Goal: Communication & Community: Answer question/provide support

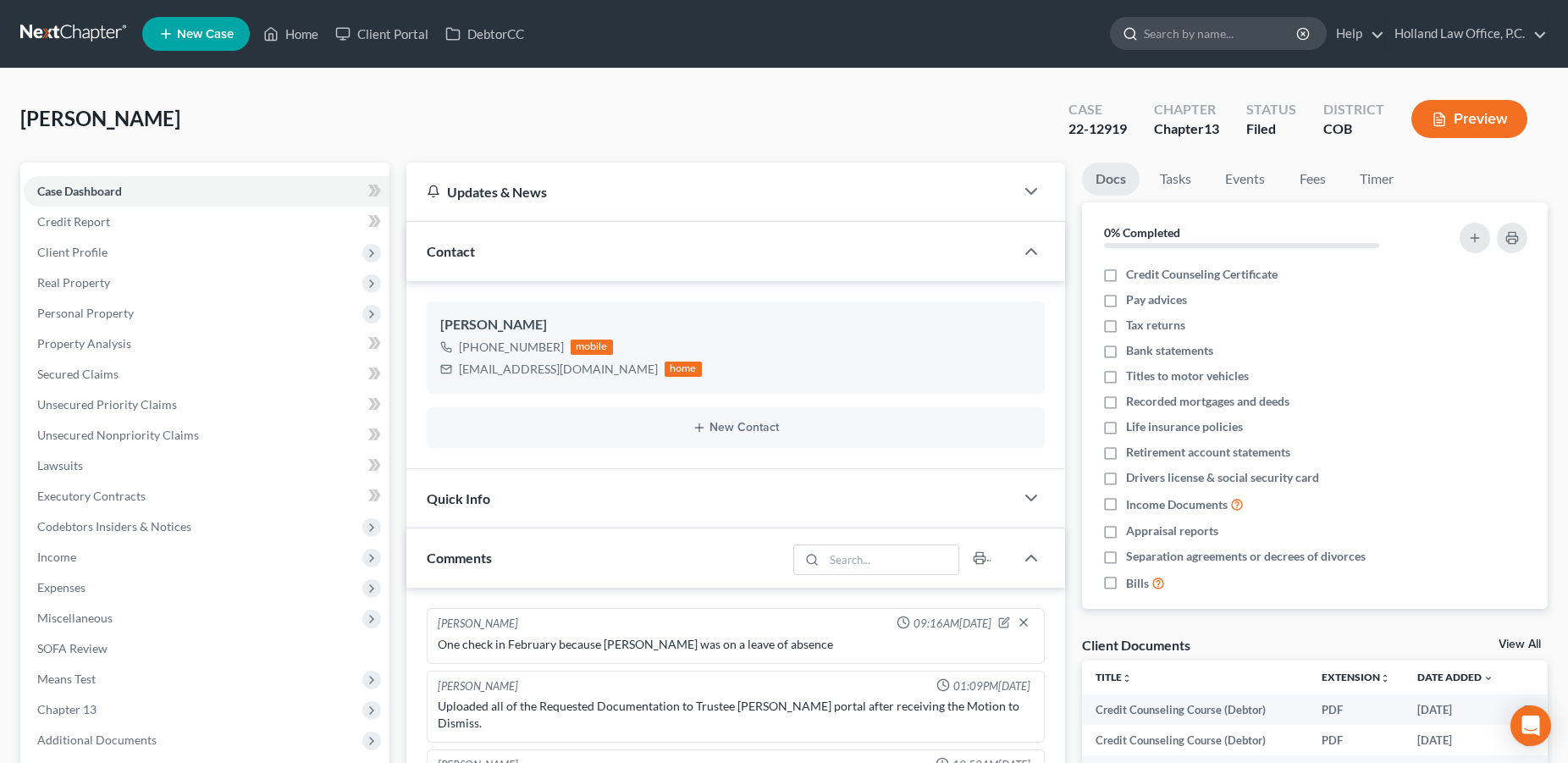
click at [1163, 39] on input "search" at bounding box center [1221, 33] width 155 height 31
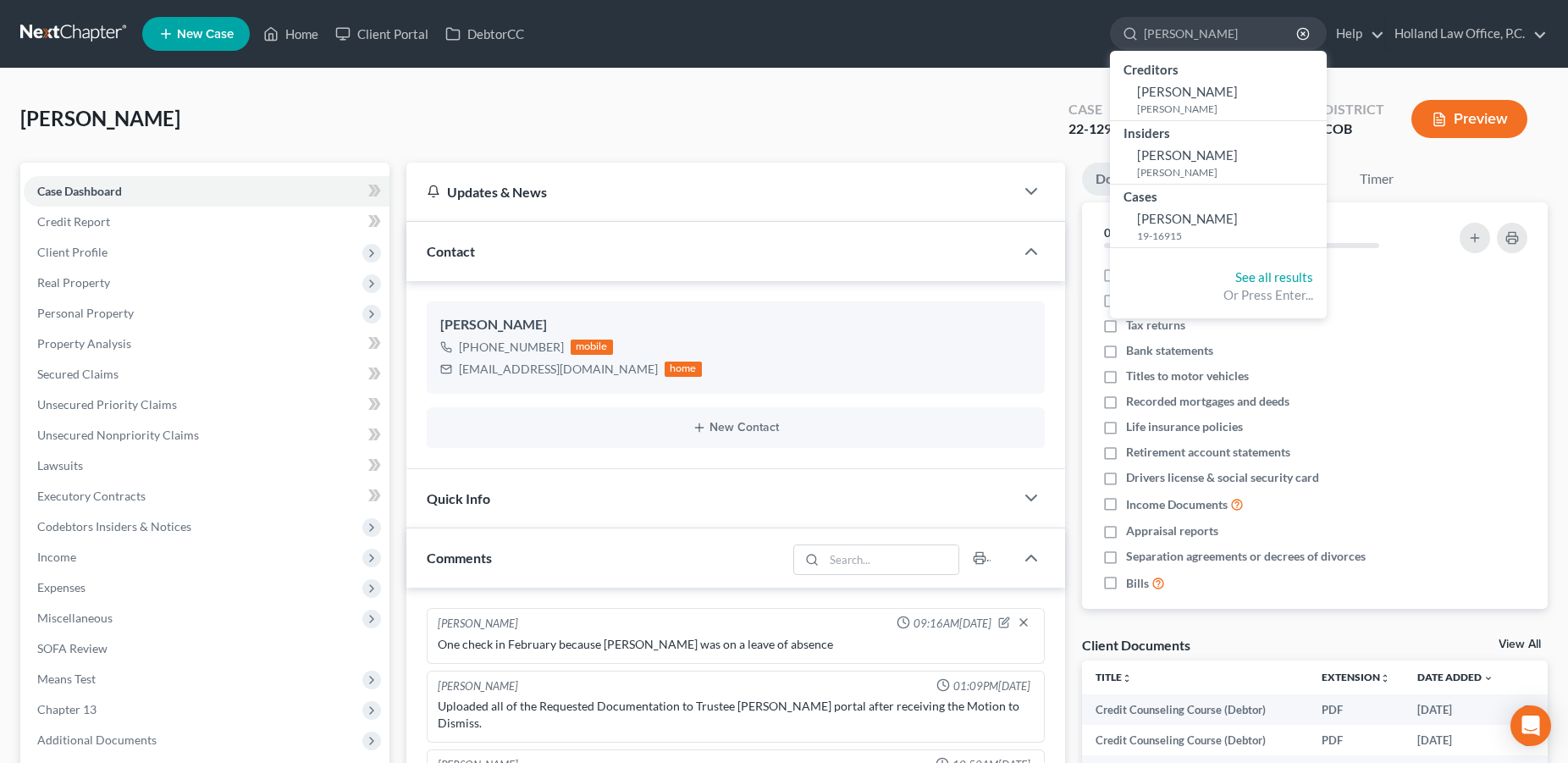
type input "Jacob Davis"
click at [498, 126] on div "Fowler, Jeffery Upgraded Case 22-12919 Chapter Chapter 13 Status Filed District…" at bounding box center [783, 126] width 1527 height 74
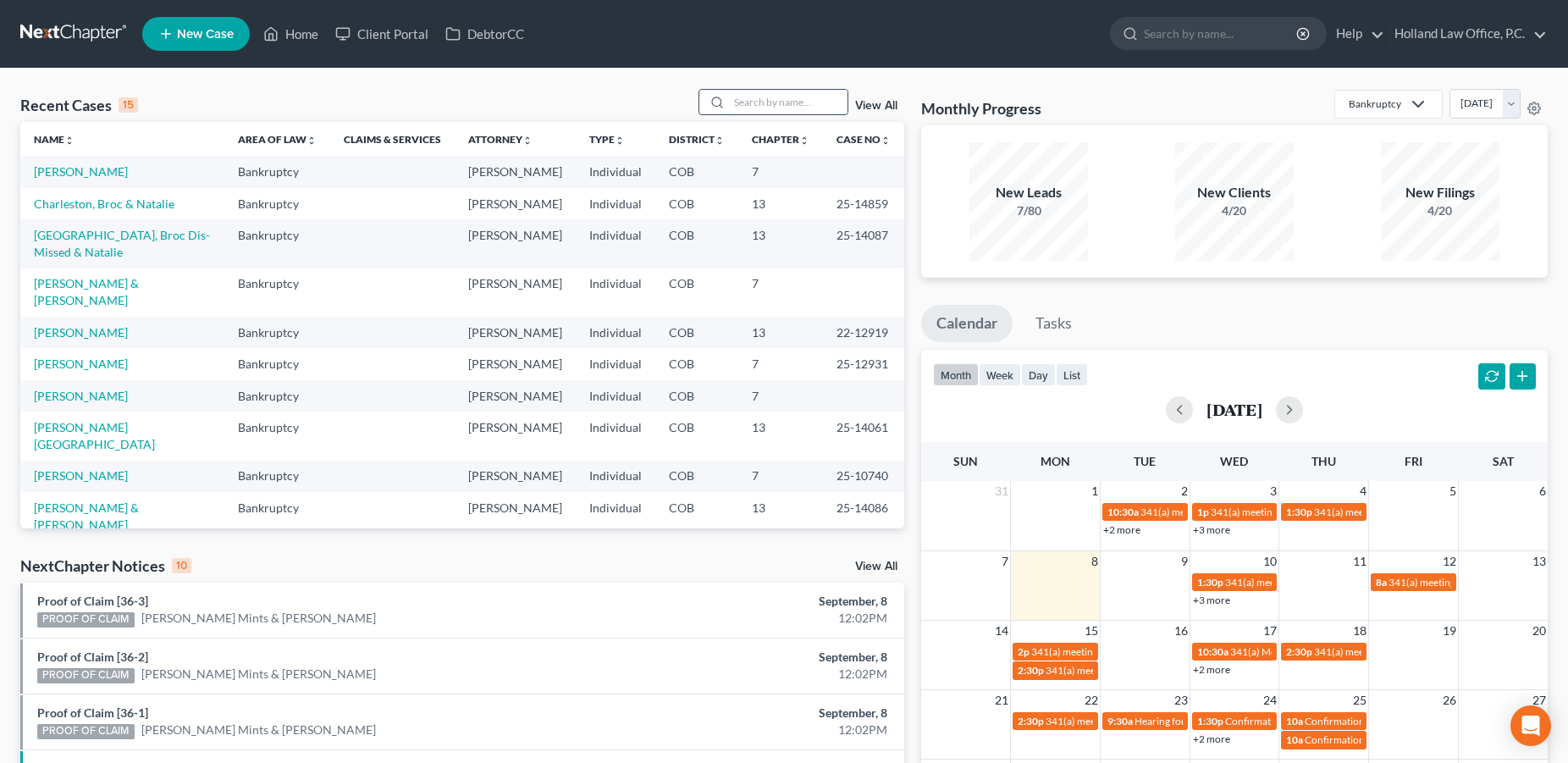
click at [768, 109] on input "search" at bounding box center [788, 102] width 119 height 25
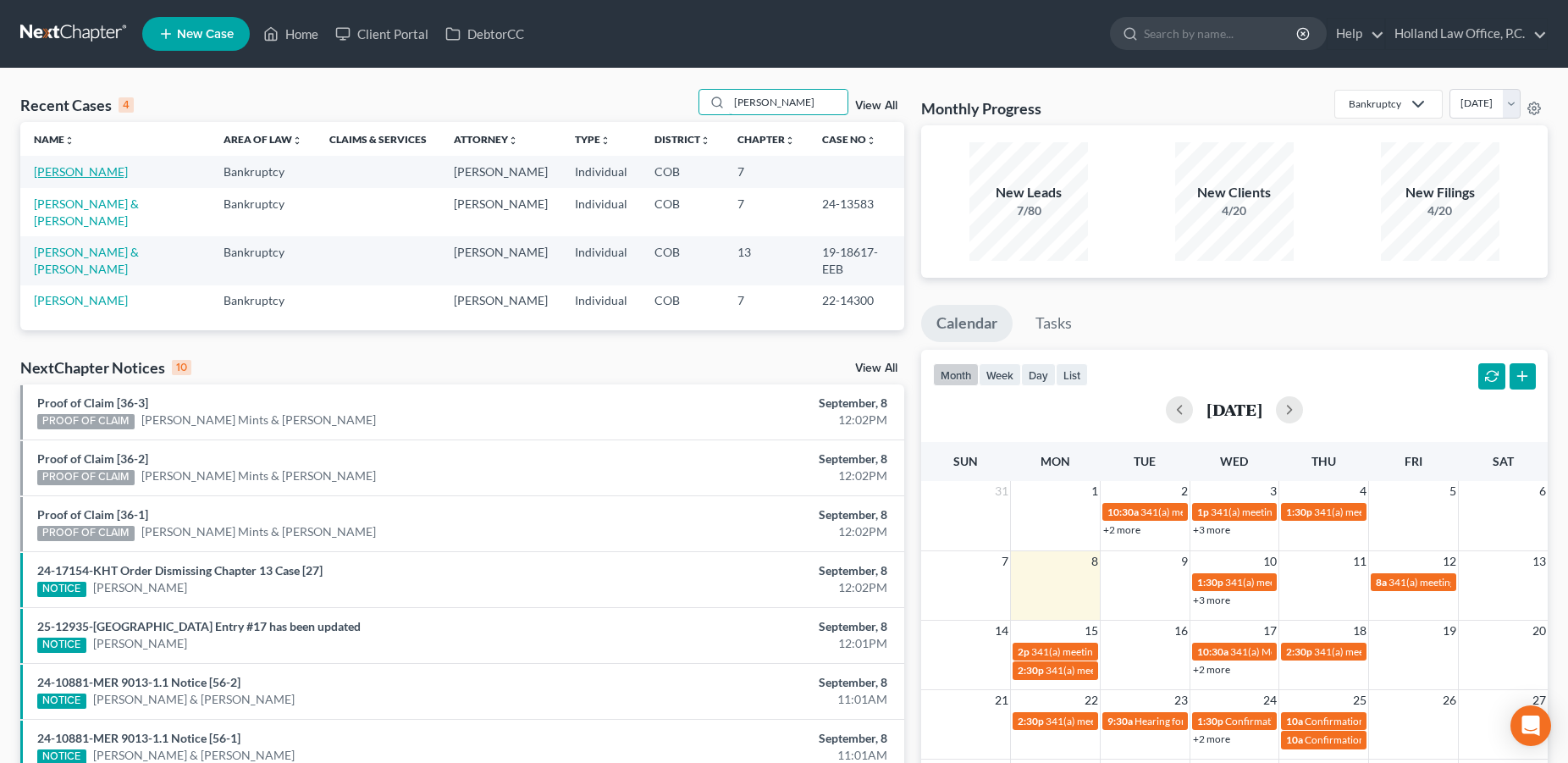
type input "soto"
click at [43, 178] on link "Soto, Samuel" at bounding box center [81, 171] width 94 height 14
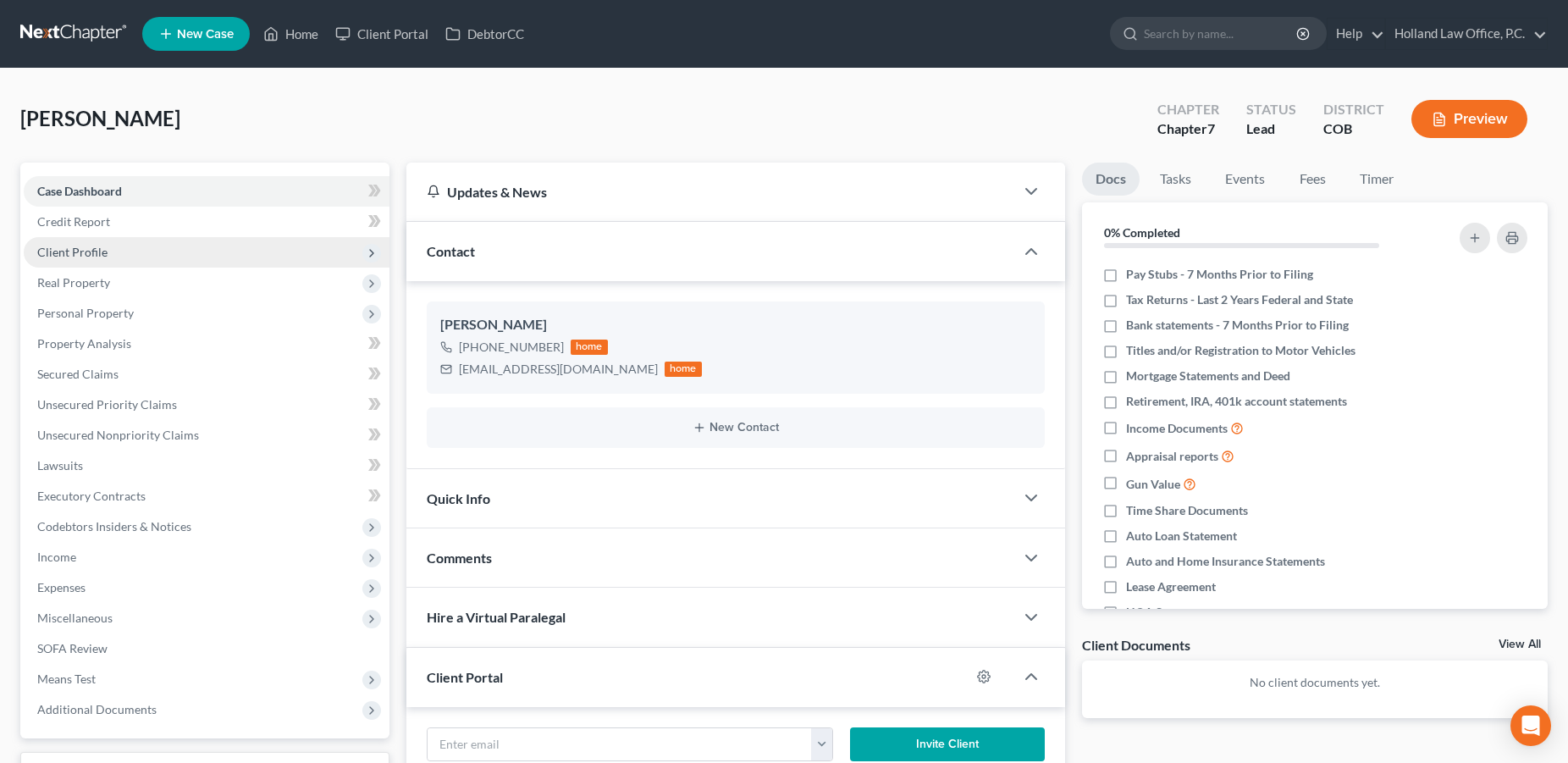
drag, startPoint x: 92, startPoint y: 254, endPoint x: 138, endPoint y: 257, distance: 46.1
click at [94, 255] on span "Client Profile" at bounding box center [72, 251] width 70 height 14
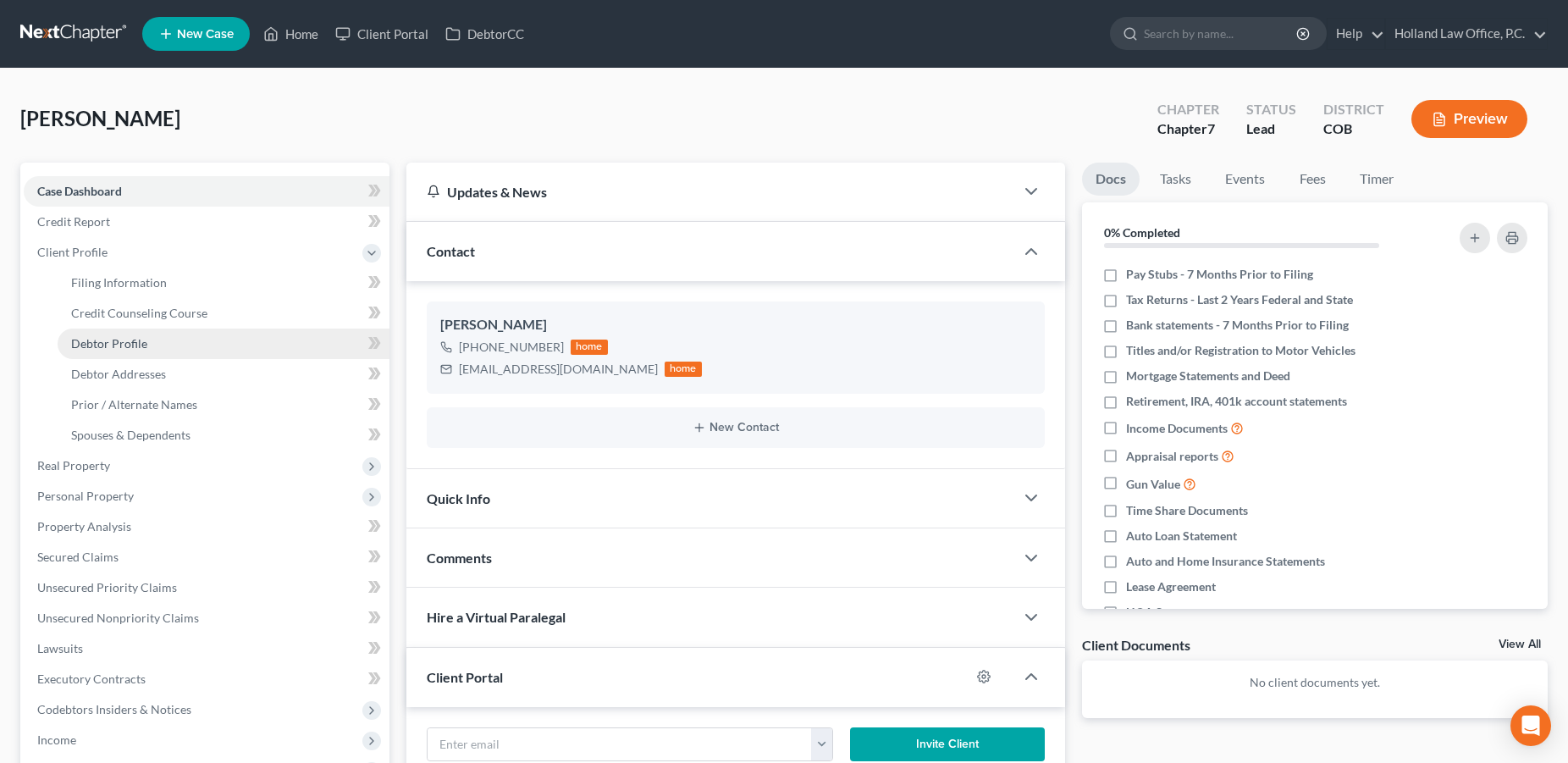
click at [159, 344] on link "Debtor Profile" at bounding box center [224, 344] width 332 height 30
select select "0"
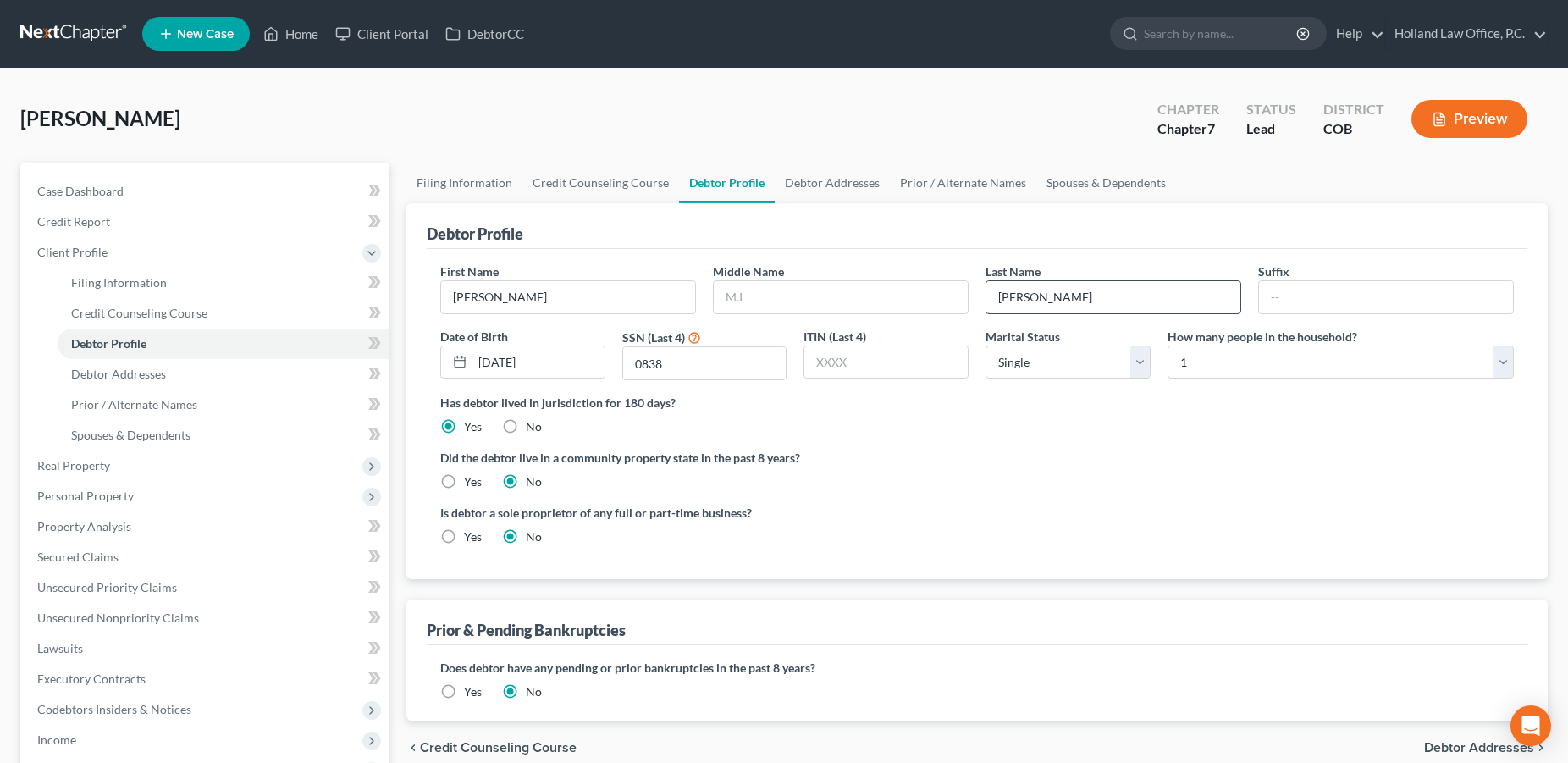
click at [1049, 304] on input "Soto" at bounding box center [1113, 297] width 254 height 32
type input "Soto Morales"
click at [50, 187] on span "Case Dashboard" at bounding box center [80, 191] width 86 height 14
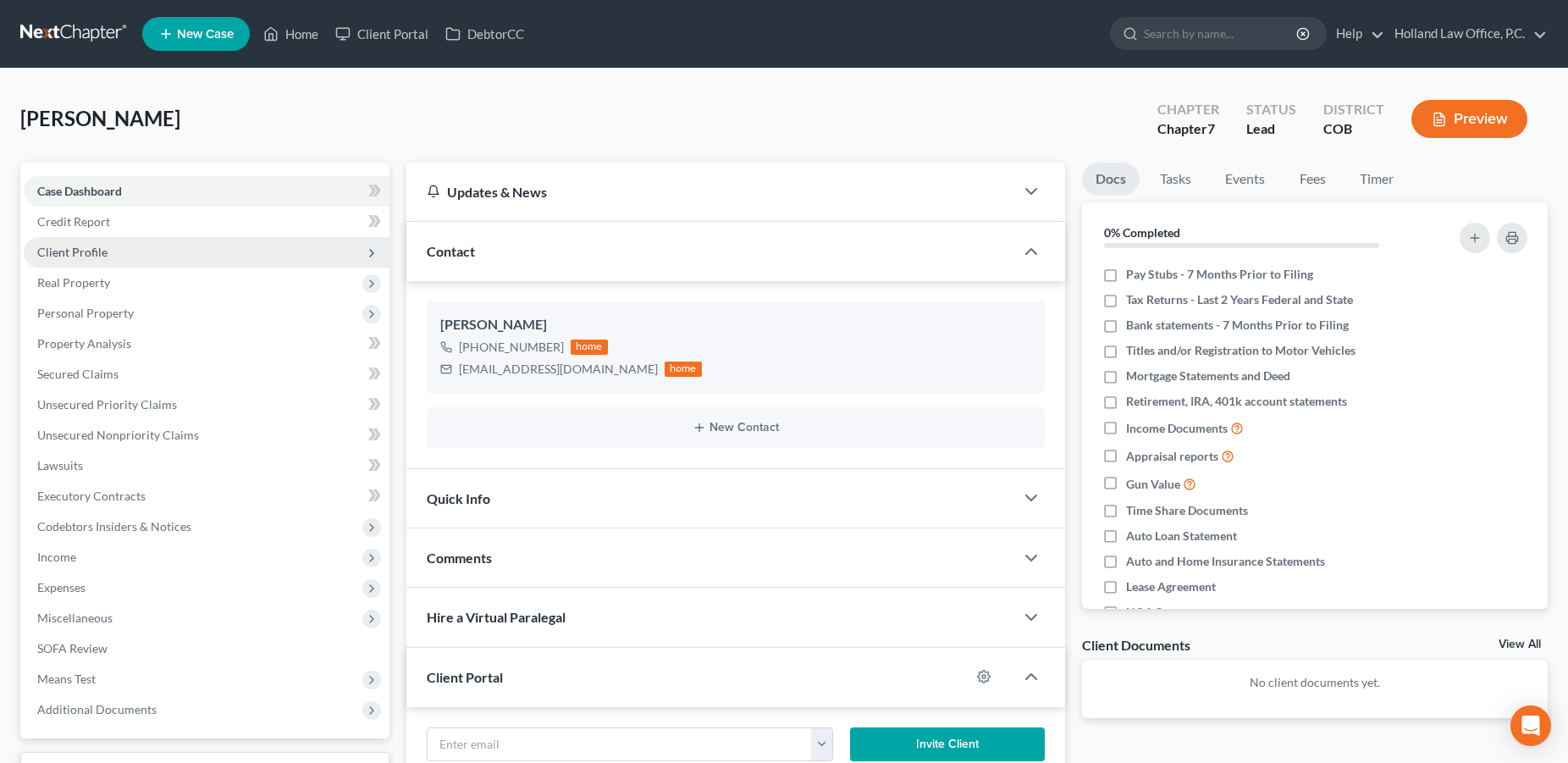
click at [116, 247] on span "Client Profile" at bounding box center [206, 252] width 365 height 30
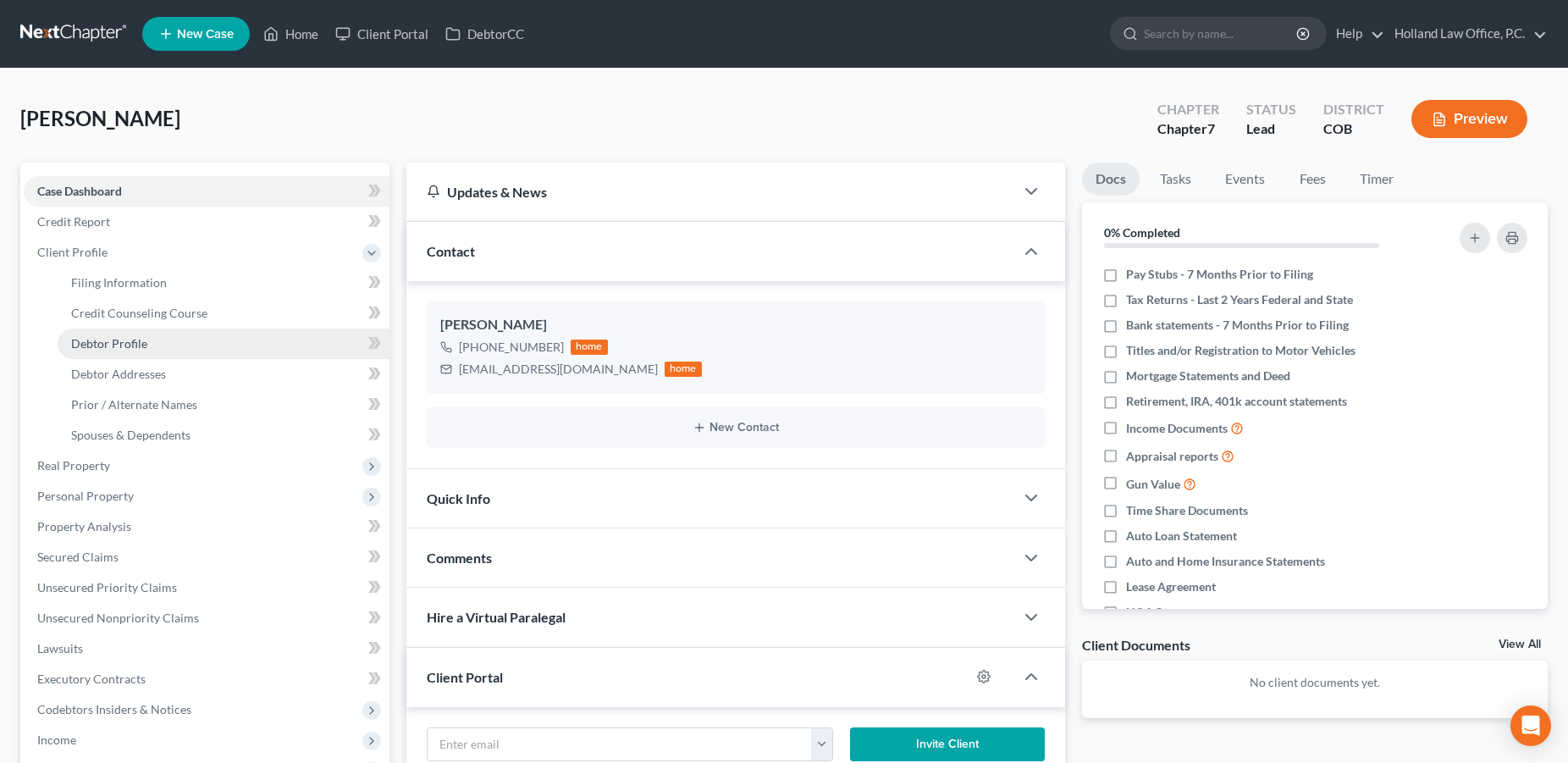
click at [180, 339] on link "Debtor Profile" at bounding box center [224, 344] width 332 height 30
select select "0"
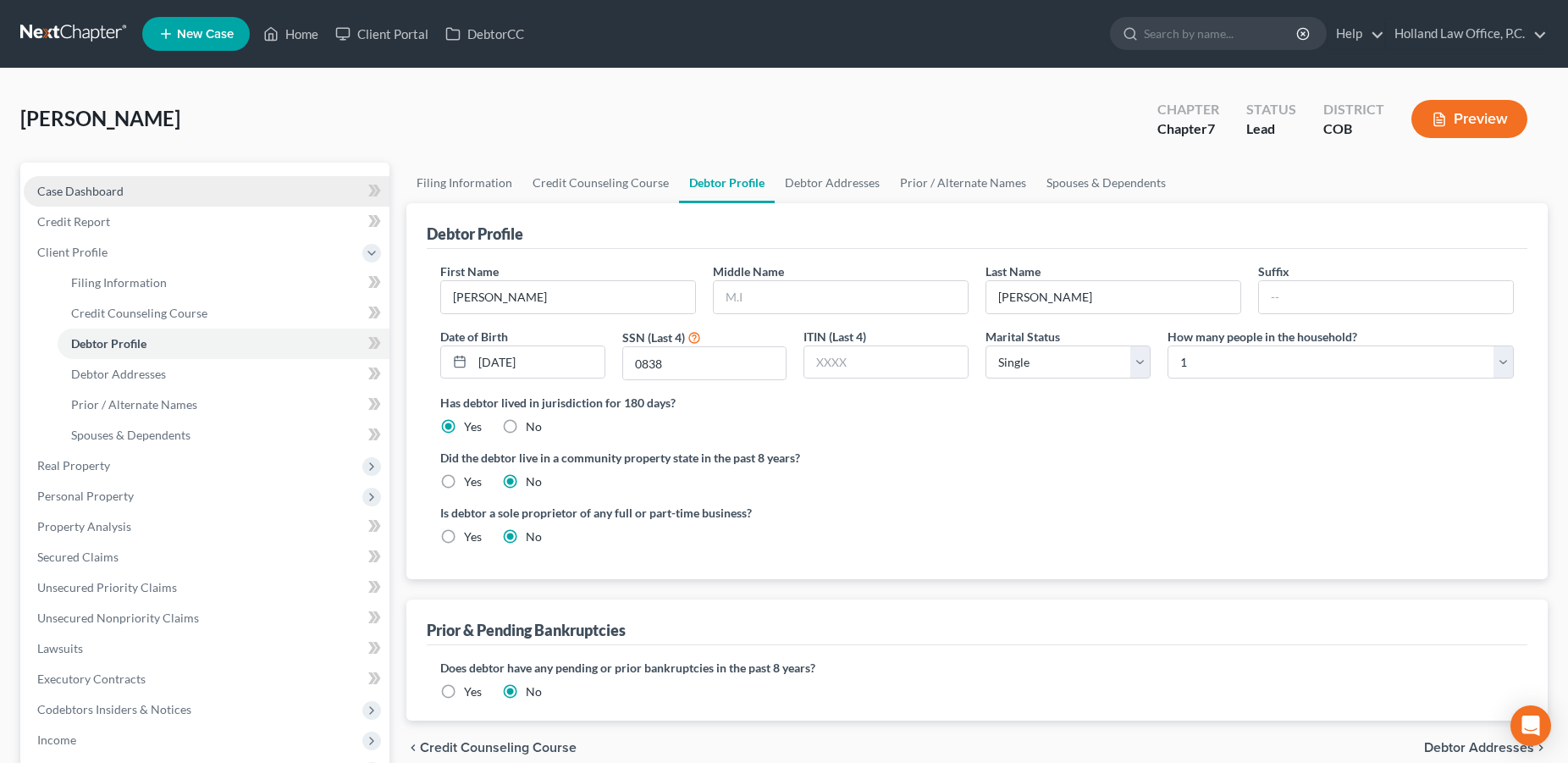
click at [104, 191] on span "Case Dashboard" at bounding box center [80, 191] width 86 height 14
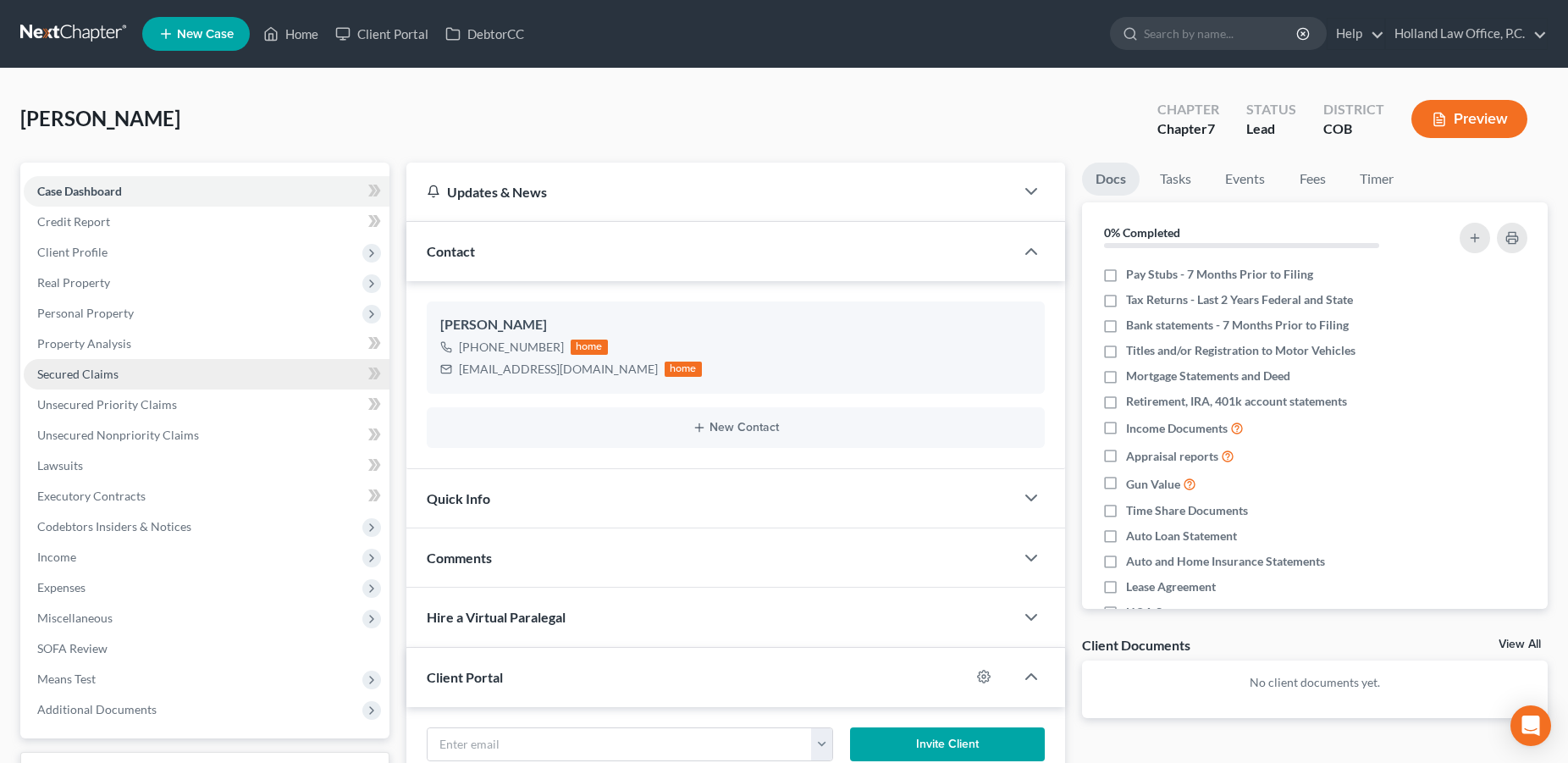
scroll to position [248, 0]
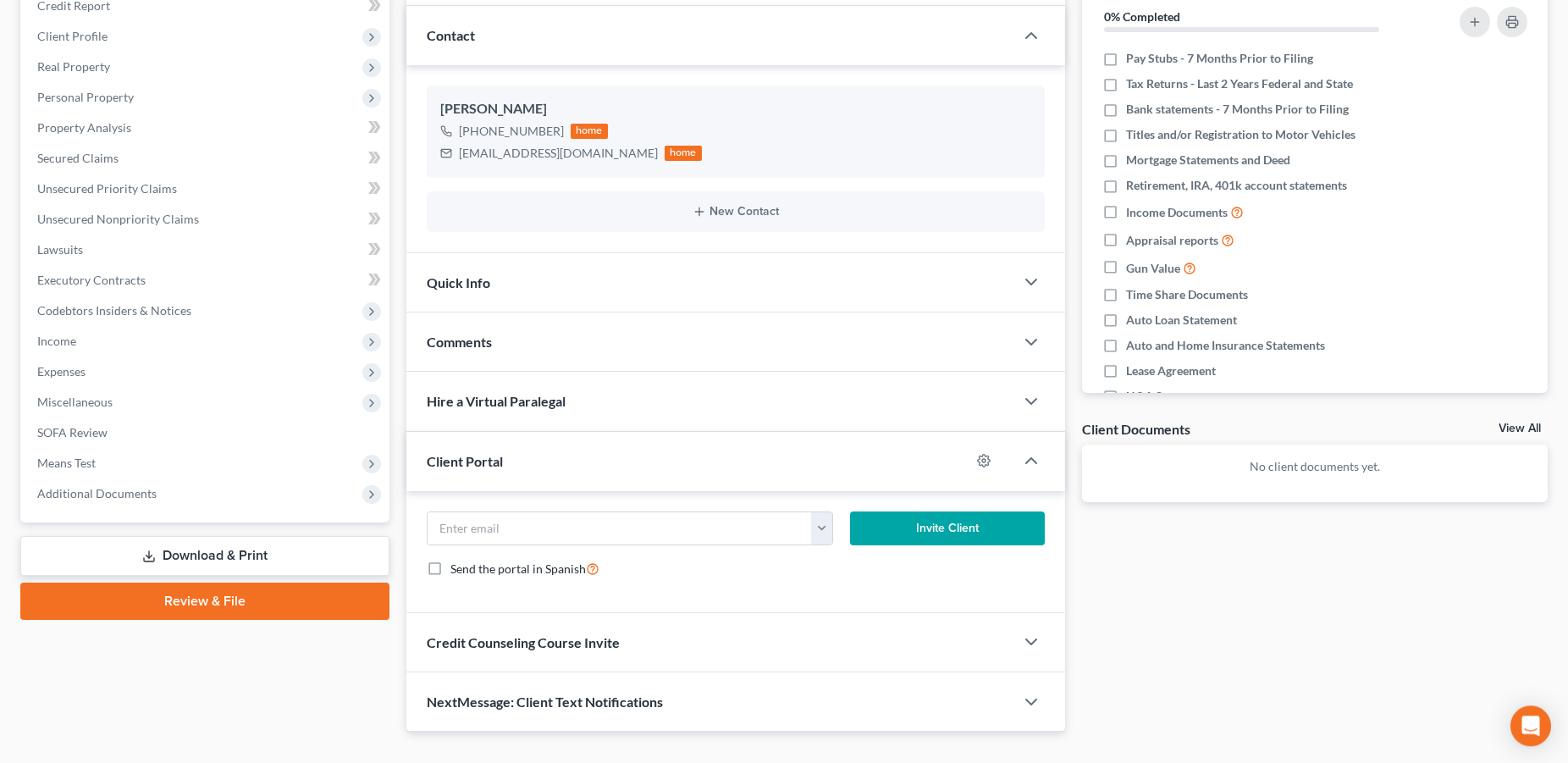
scroll to position [248, 0]
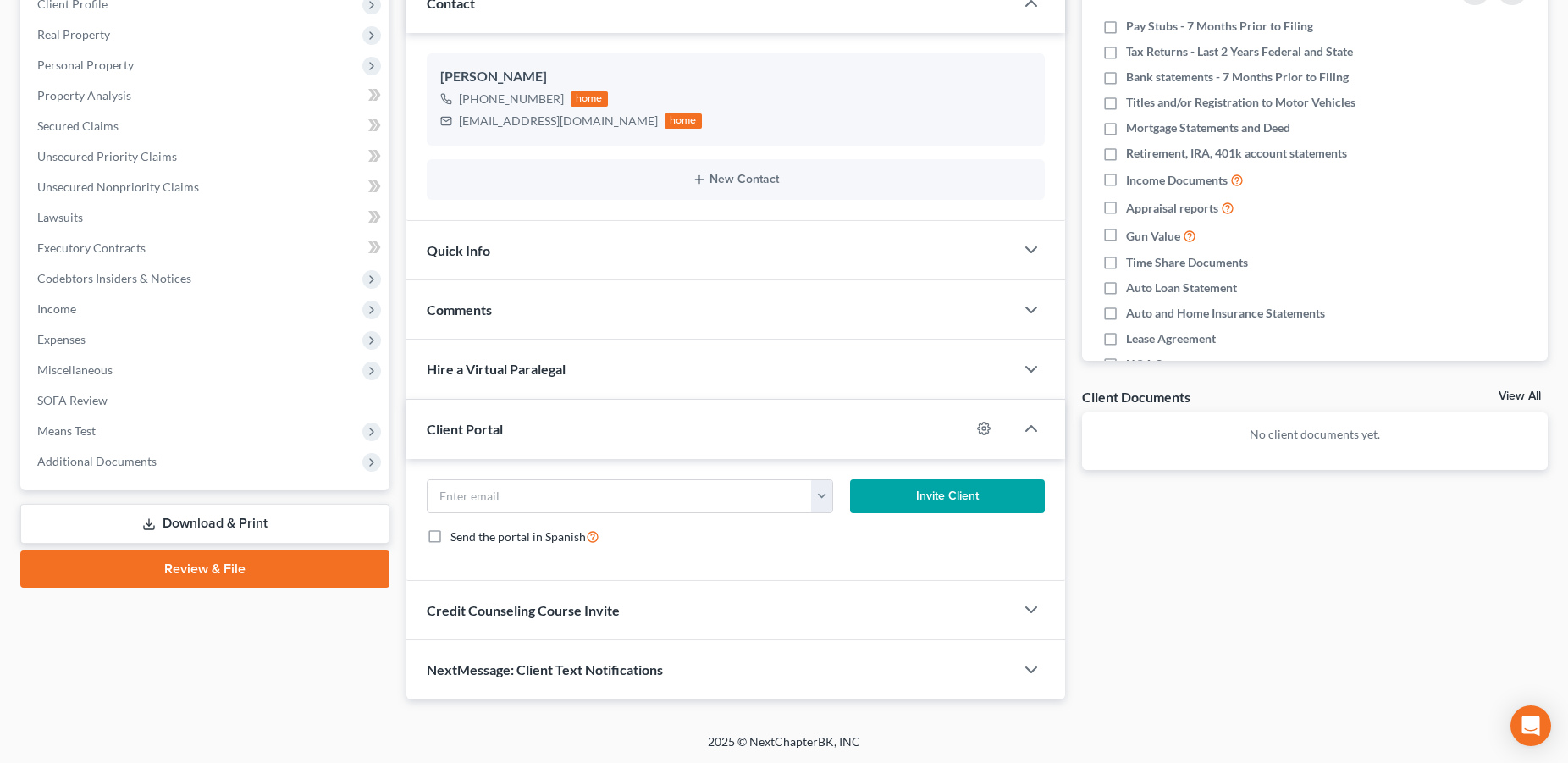
click at [596, 296] on div "Comments" at bounding box center [710, 309] width 607 height 59
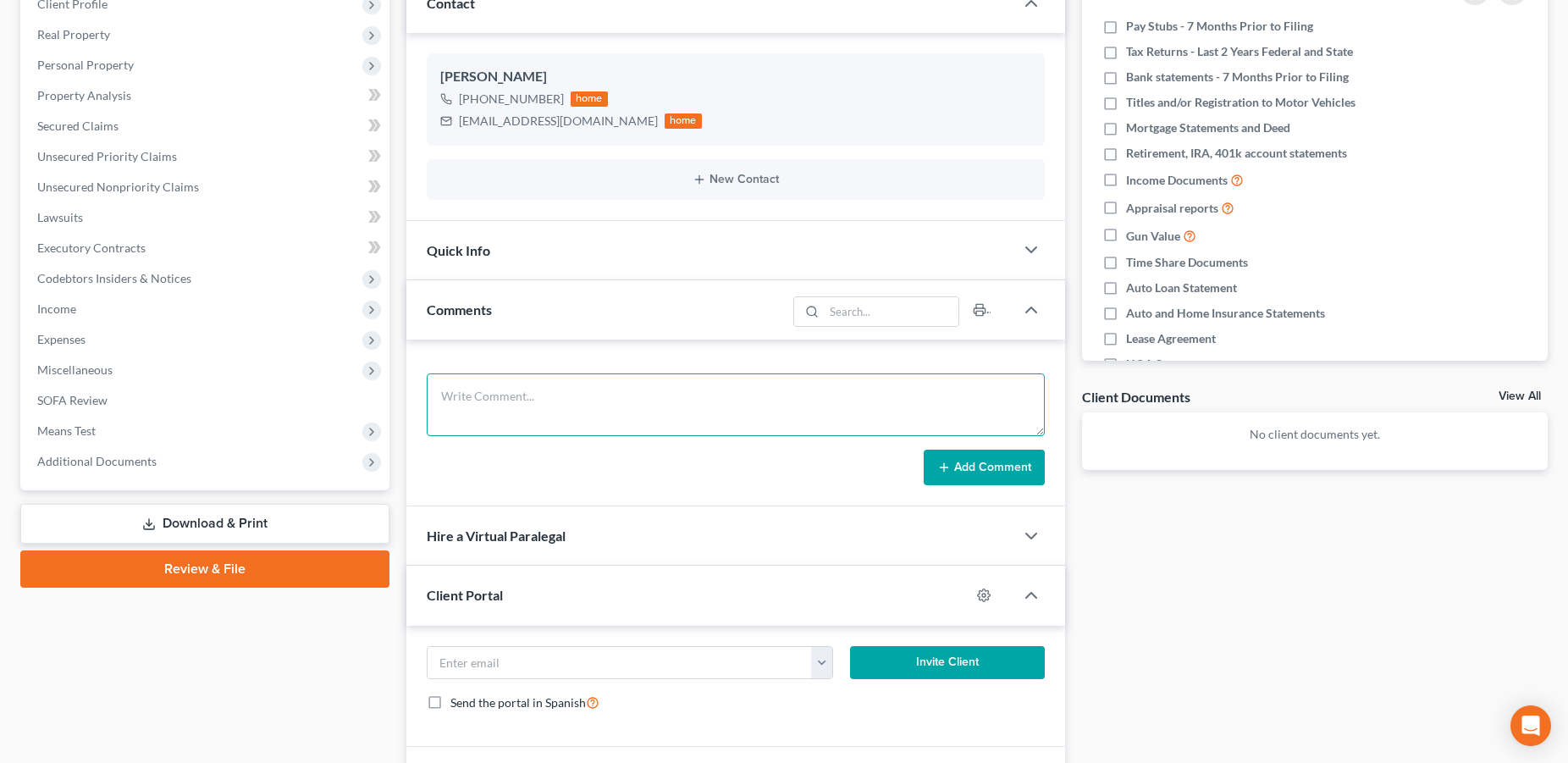
click at [513, 413] on textarea at bounding box center [736, 404] width 618 height 63
click at [594, 400] on textarea "Doc drop scheduled for" at bounding box center [736, 404] width 618 height 63
type textarea "Doc drop scheduled for [DATE] 4:30pm w [GEOGRAPHIC_DATA]"
click at [962, 469] on button "Add Comment" at bounding box center [984, 467] width 121 height 35
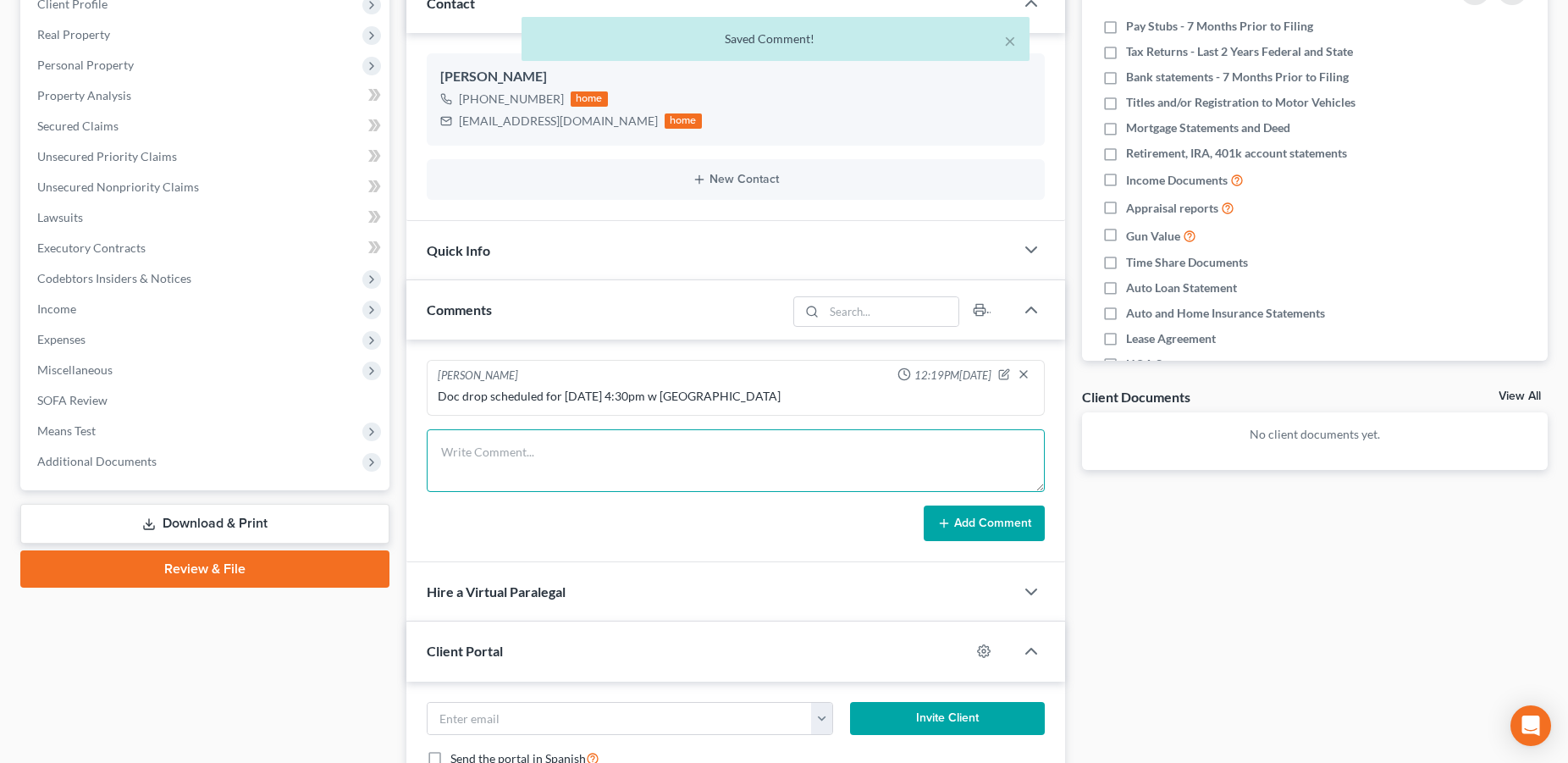
click at [855, 467] on textarea at bounding box center [736, 460] width 618 height 63
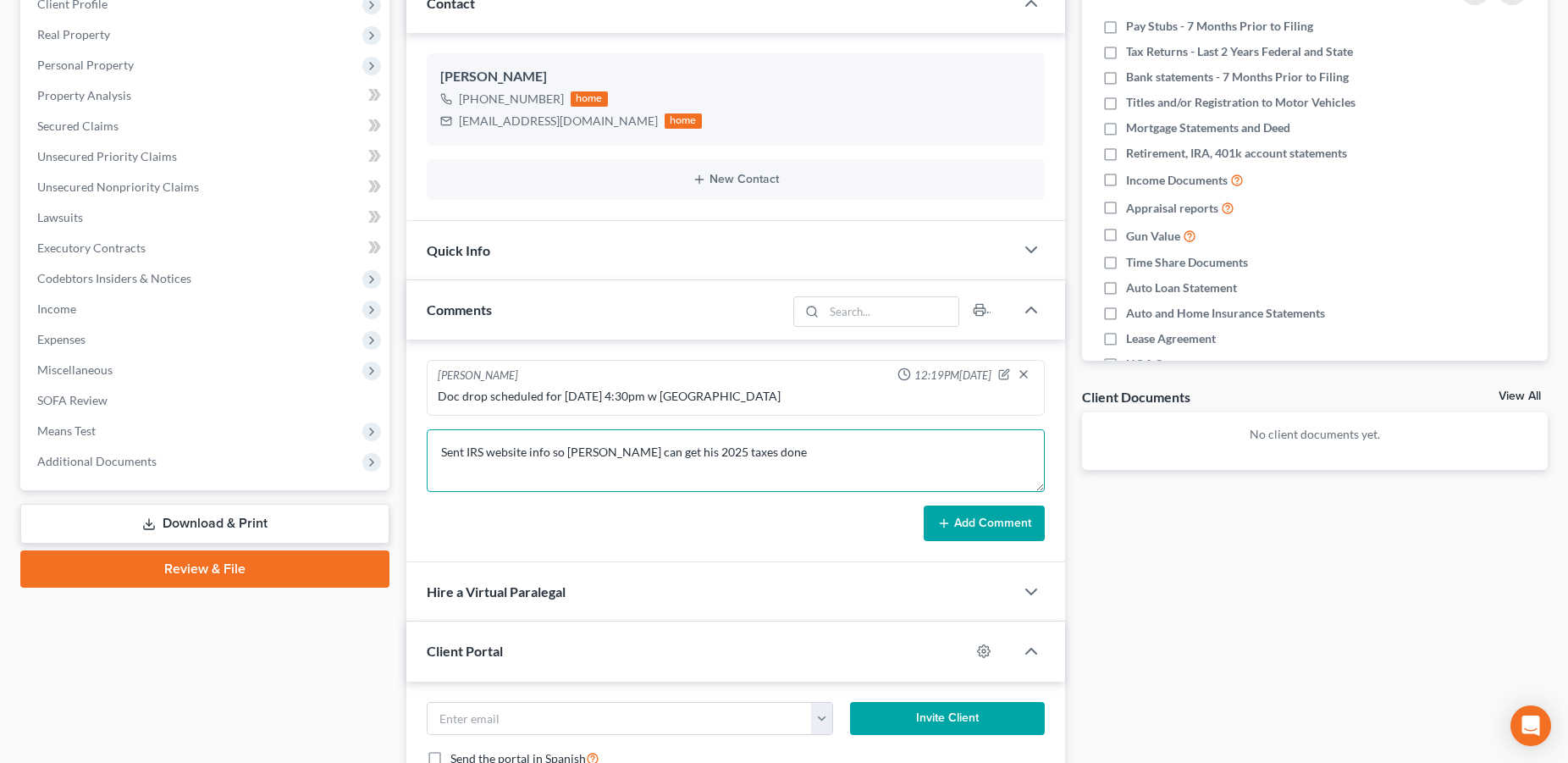
type textarea "Sent IRS website info so [PERSON_NAME] can get his 2025 taxes done"
click at [964, 530] on button "Add Comment" at bounding box center [984, 522] width 121 height 35
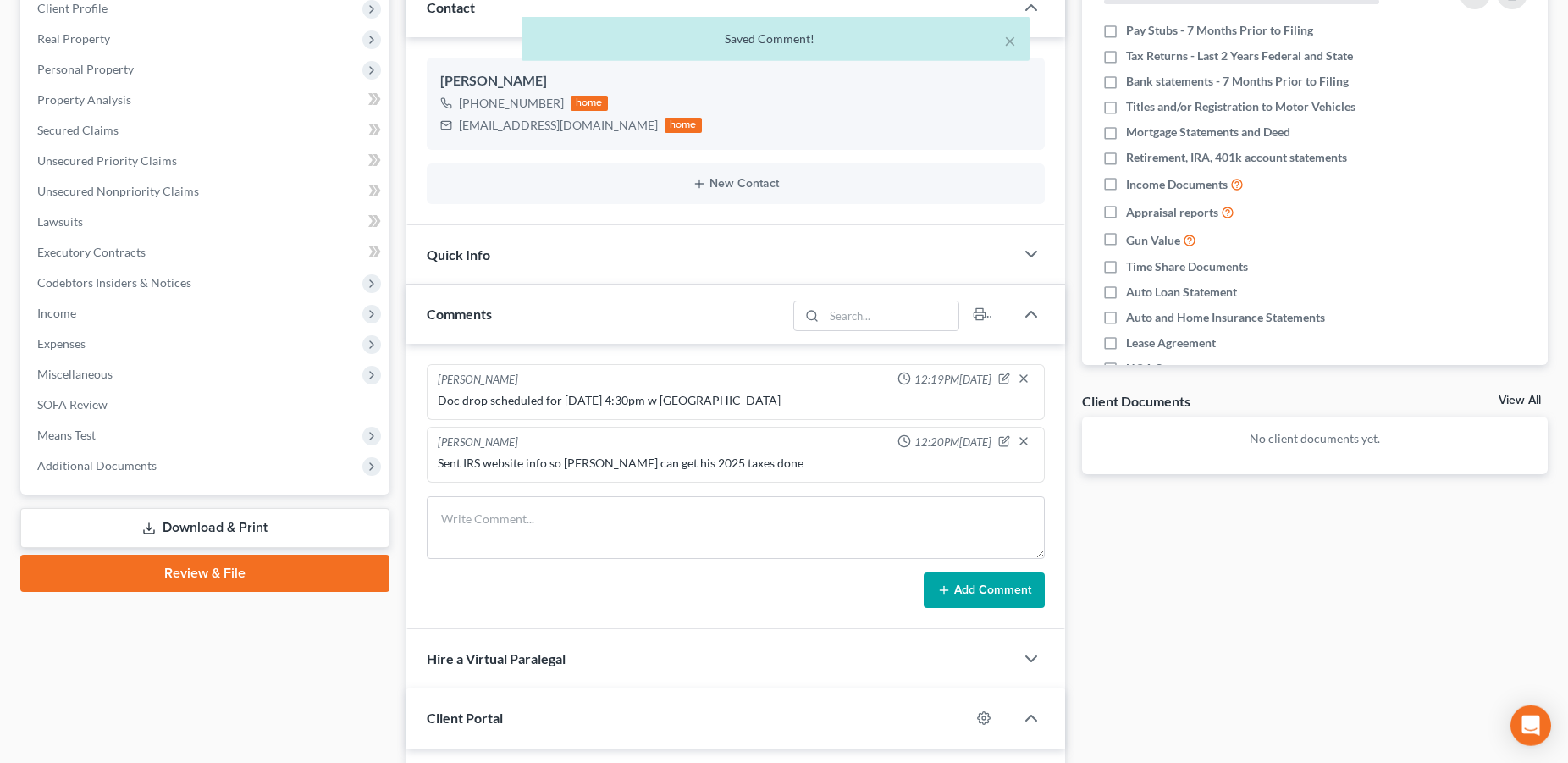
scroll to position [0, 0]
